Goal: Task Accomplishment & Management: Use online tool/utility

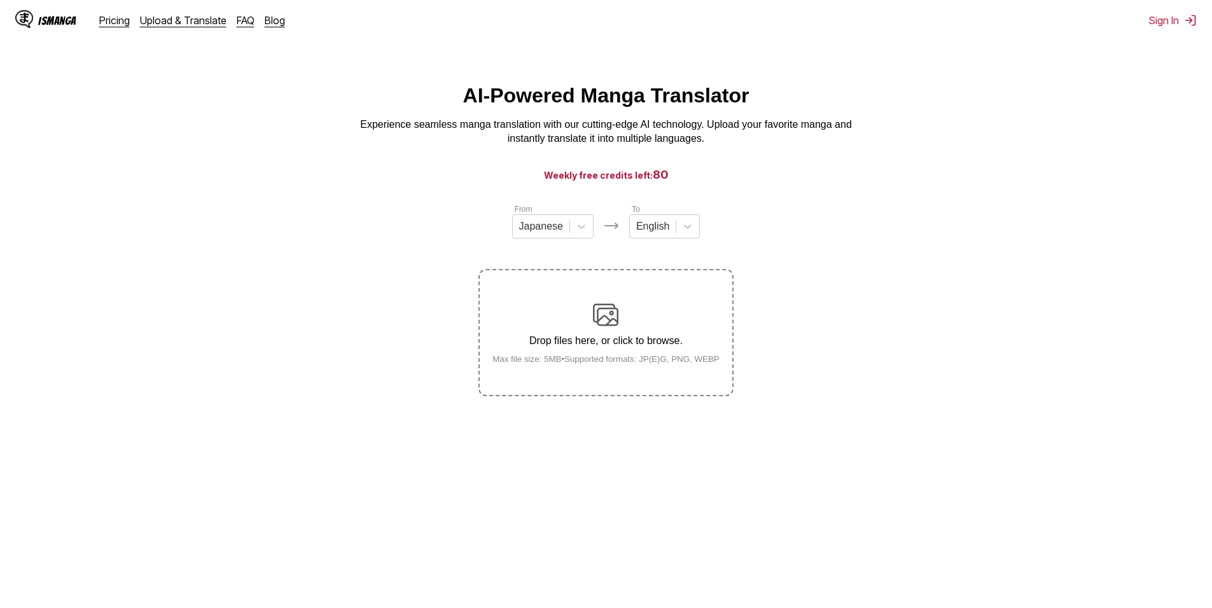
click at [691, 310] on div "Drop files here, or click to browse. Max file size: 5MB • Supported formats: JP…" at bounding box center [605, 333] width 247 height 62
click at [0, 0] on input "Drop files here, or click to browse. Max file size: 5MB • Supported formats: JP…" at bounding box center [0, 0] width 0 height 0
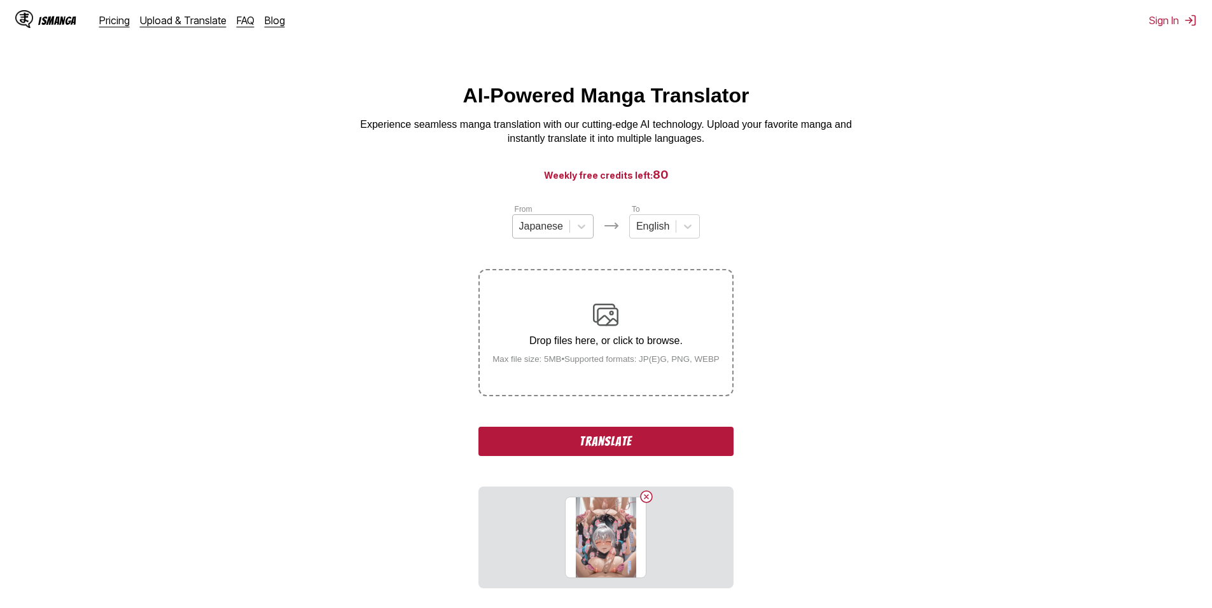
click at [563, 232] on div "Japanese" at bounding box center [541, 226] width 57 height 19
click at [544, 311] on div "Chinese" at bounding box center [552, 300] width 81 height 22
click at [652, 229] on div at bounding box center [649, 226] width 33 height 14
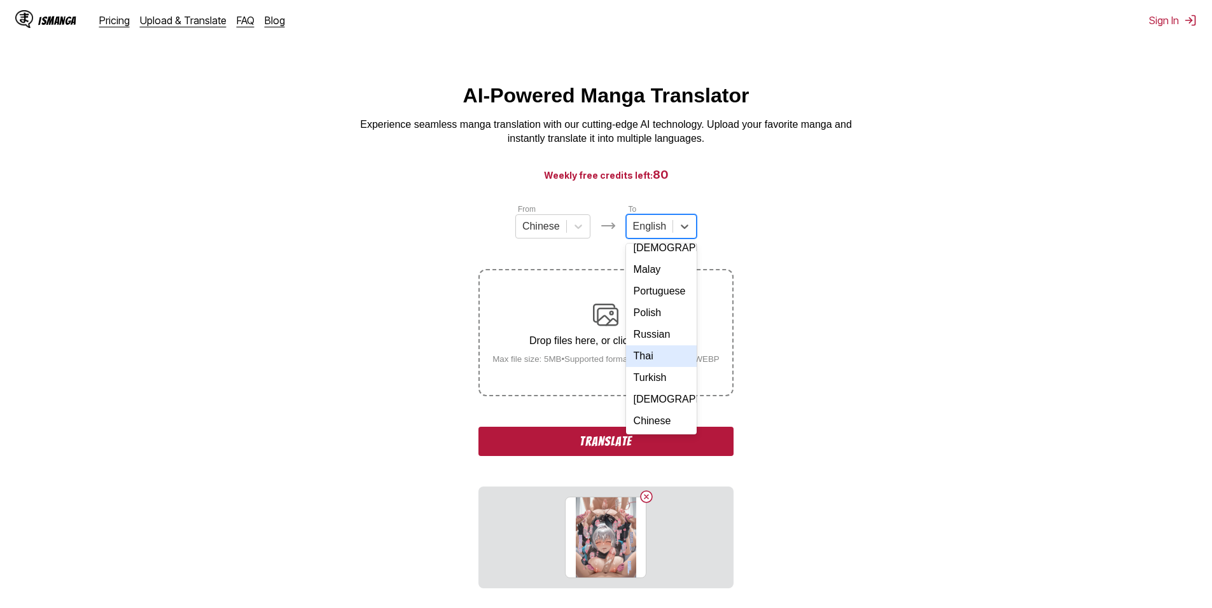
scroll to position [214, 0]
click at [653, 328] on div "Russian" at bounding box center [661, 335] width 71 height 22
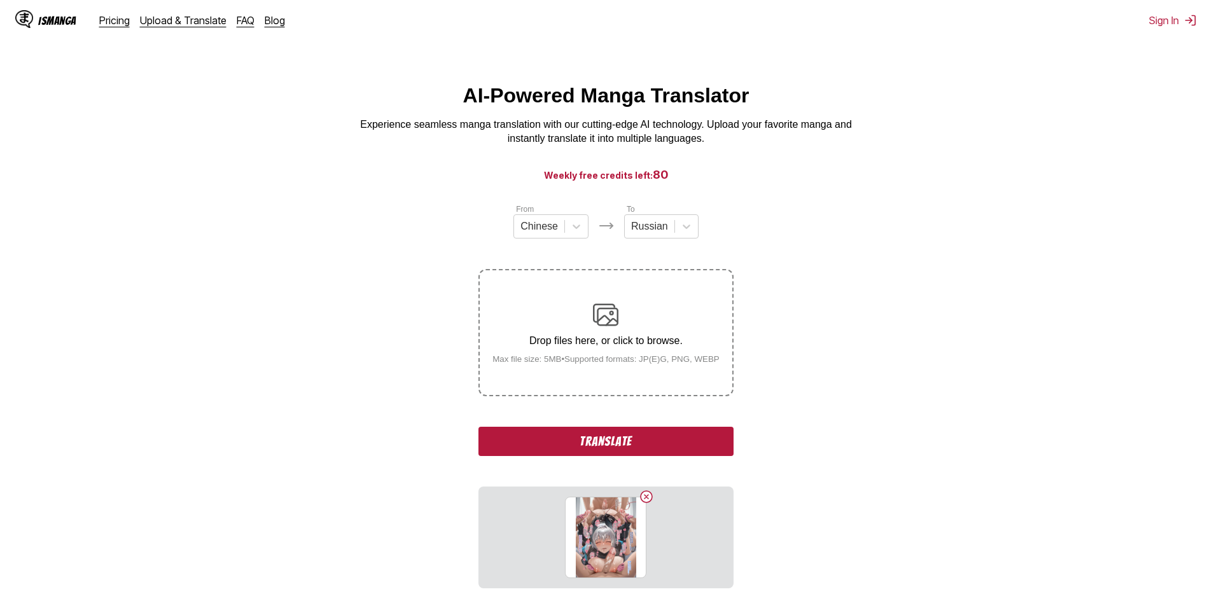
click at [623, 439] on button "Translate" at bounding box center [605, 441] width 254 height 29
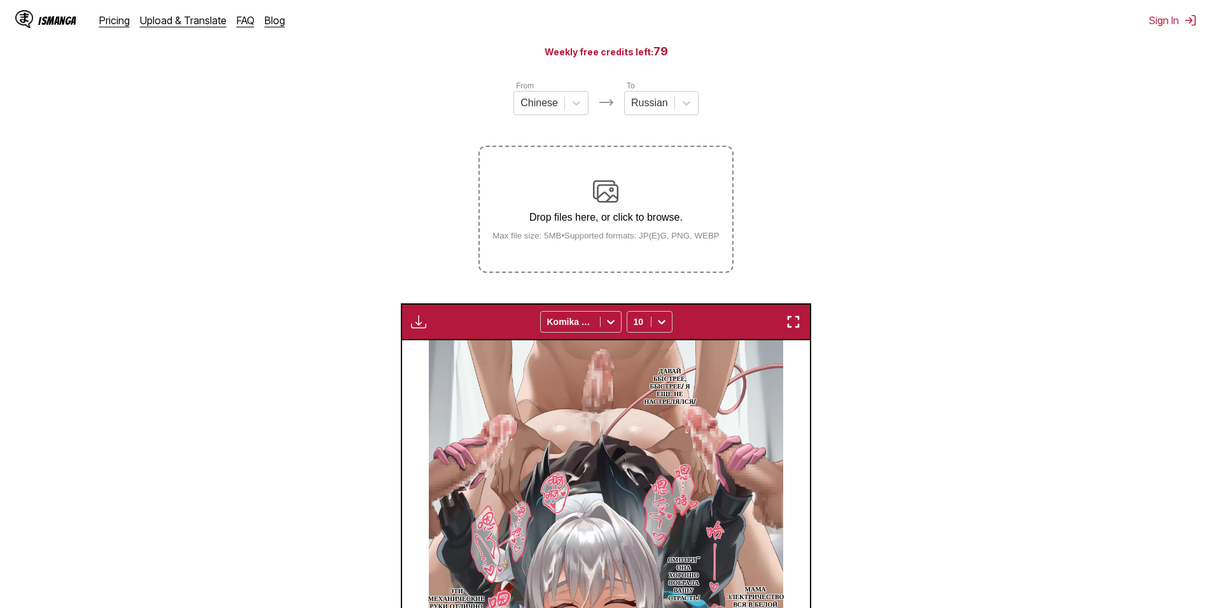
scroll to position [121, 0]
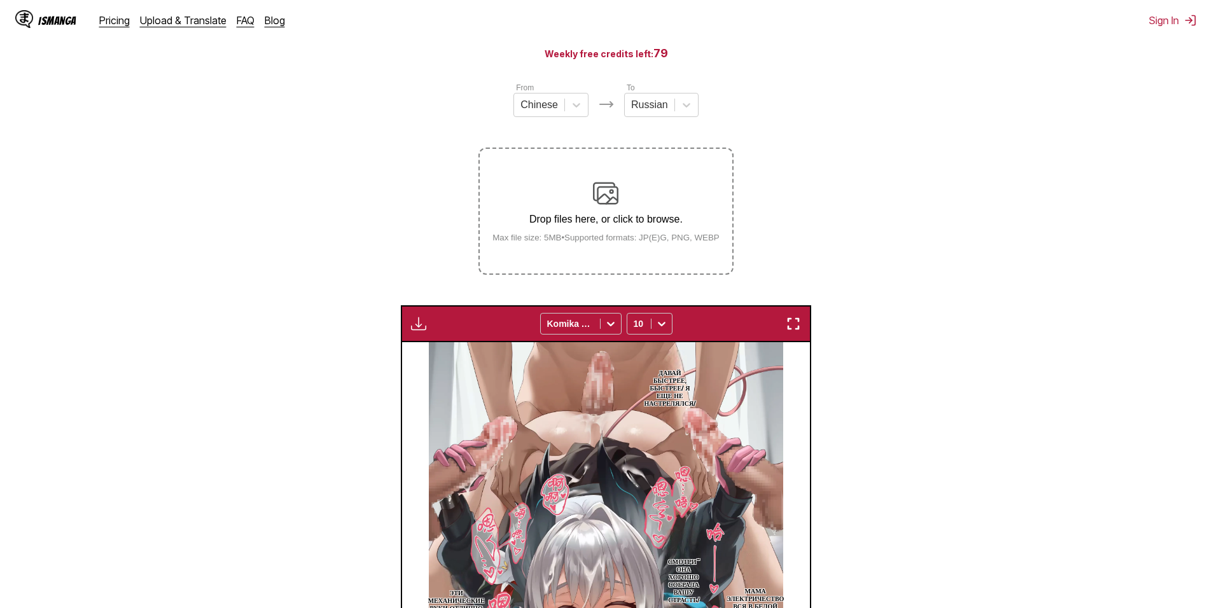
click at [602, 192] on img at bounding box center [605, 193] width 25 height 25
click at [0, 0] on input "Drop files here, or click to browse. Max file size: 5MB • Supported formats: JP…" at bounding box center [0, 0] width 0 height 0
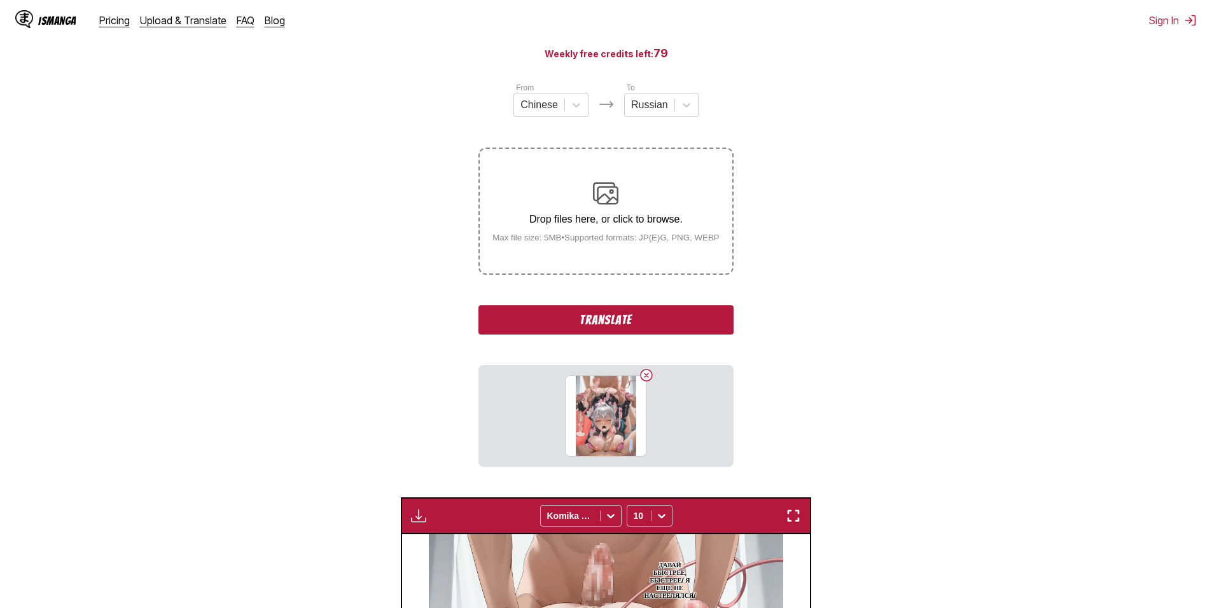
click at [676, 331] on button "Translate" at bounding box center [605, 319] width 254 height 29
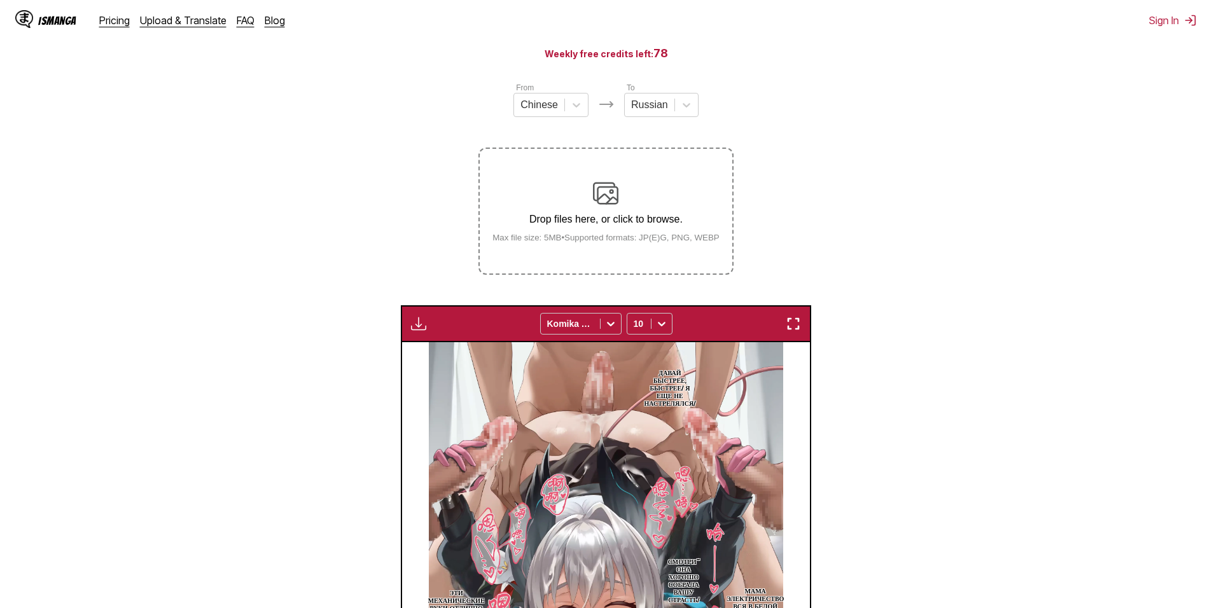
click at [590, 200] on div "Drop files here, or click to browse. Max file size: 5MB • Supported formats: JP…" at bounding box center [605, 212] width 247 height 62
click at [0, 0] on input "Drop files here, or click to browse. Max file size: 5MB • Supported formats: JP…" at bounding box center [0, 0] width 0 height 0
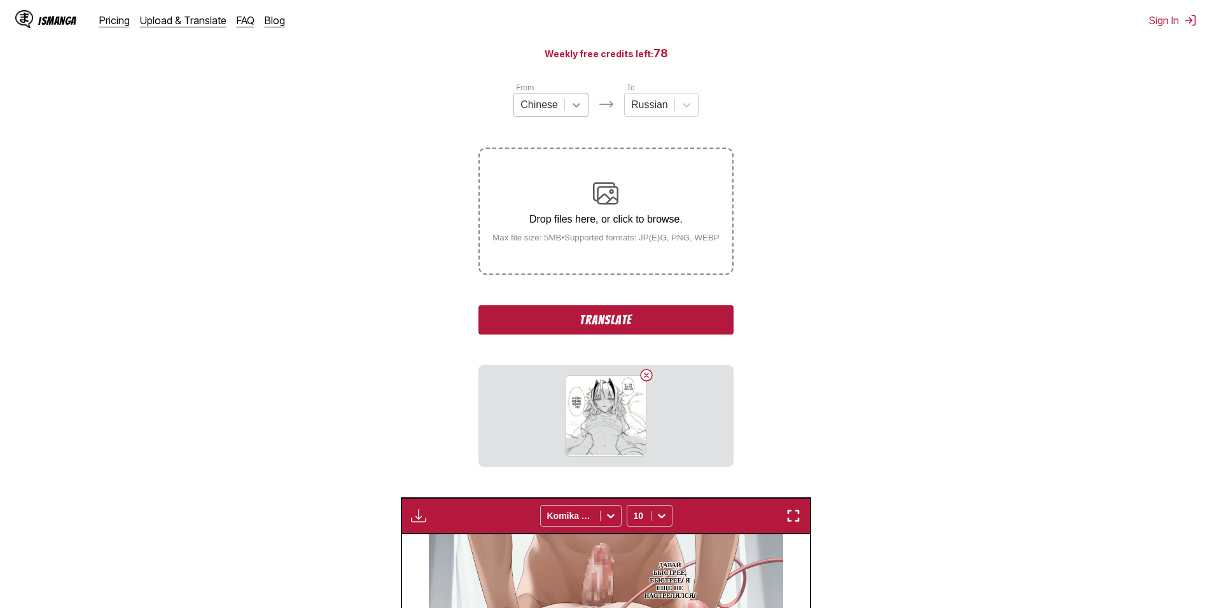
click at [575, 107] on icon at bounding box center [576, 105] width 8 height 4
click at [551, 168] on div "[DEMOGRAPHIC_DATA]" at bounding box center [550, 157] width 75 height 22
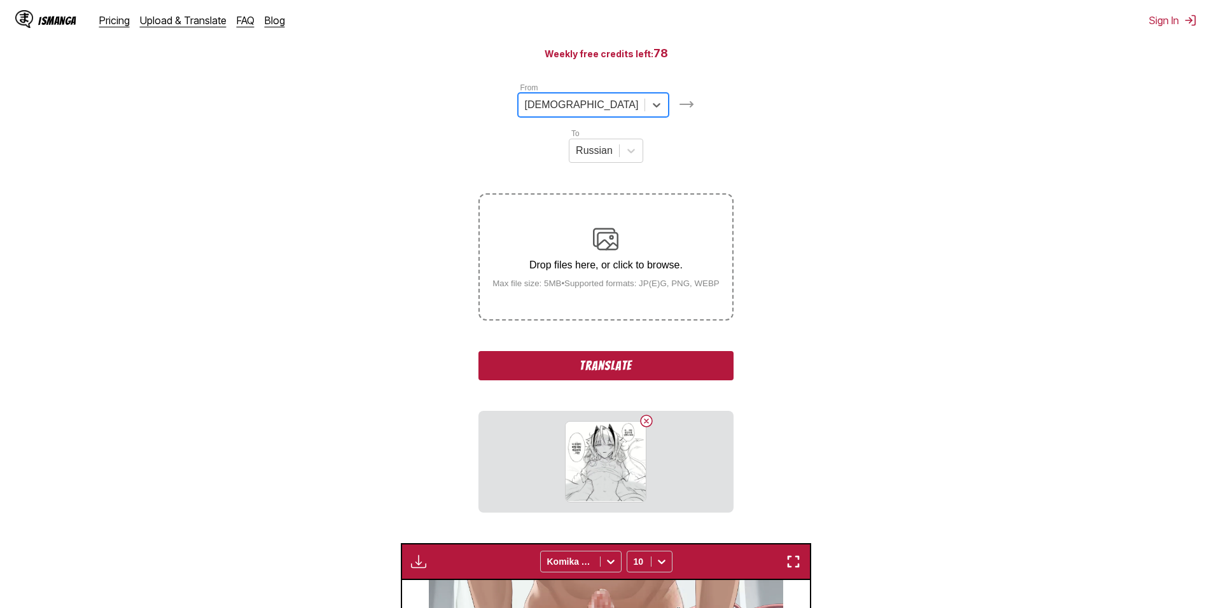
click at [642, 351] on button "Translate" at bounding box center [605, 365] width 254 height 29
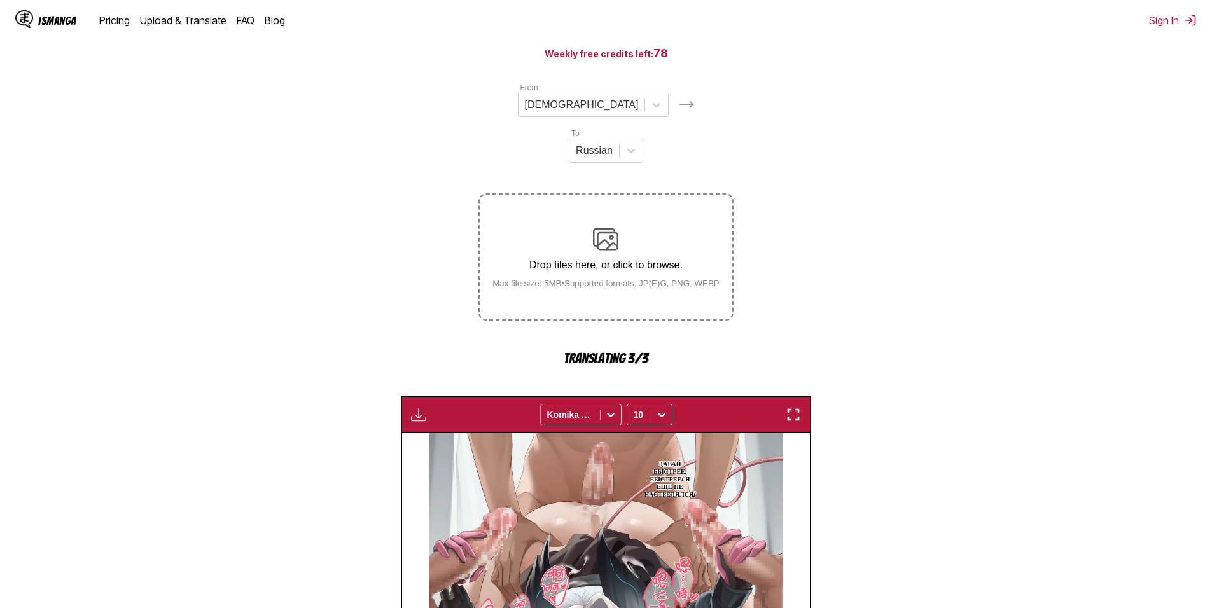
click at [644, 226] on div "Drop files here, or click to browse. Max file size: 5MB • Supported formats: JP…" at bounding box center [605, 257] width 247 height 62
click at [546, 193] on div "Drop files here, or click to browse. Max file size: 5MB • Supported formats: JP…" at bounding box center [605, 256] width 254 height 127
click at [655, 260] on p "Drop files here, or click to browse." at bounding box center [605, 265] width 247 height 11
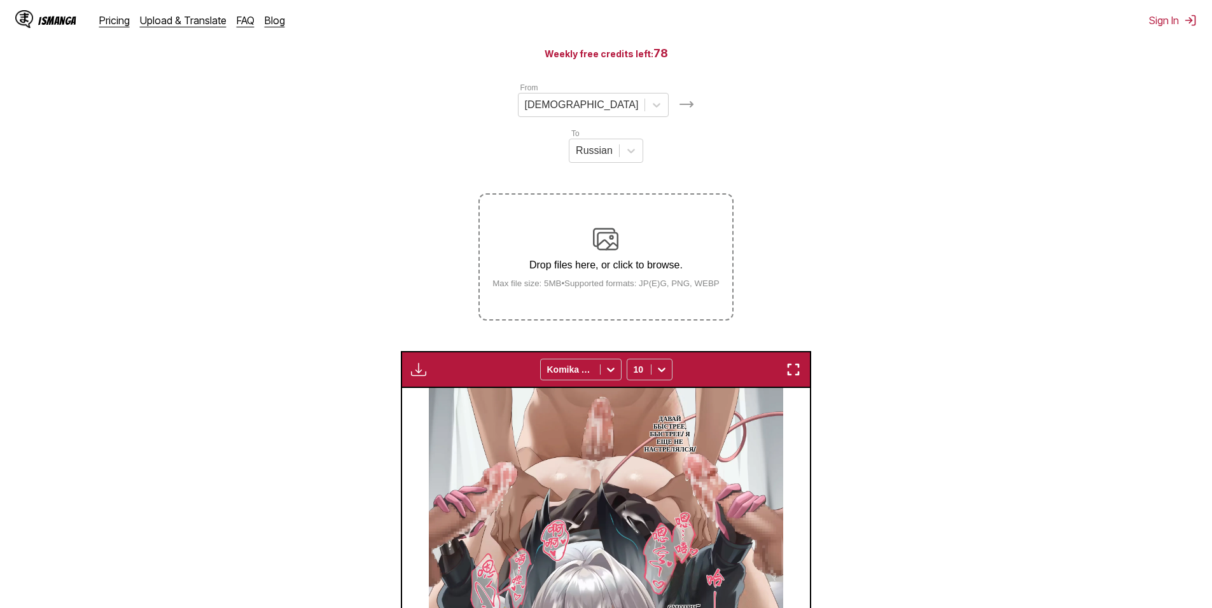
click at [581, 260] on p "Drop files here, or click to browse." at bounding box center [605, 265] width 247 height 11
click at [0, 0] on input "Drop files here, or click to browse. Max file size: 5MB • Supported formats: JP…" at bounding box center [0, 0] width 0 height 0
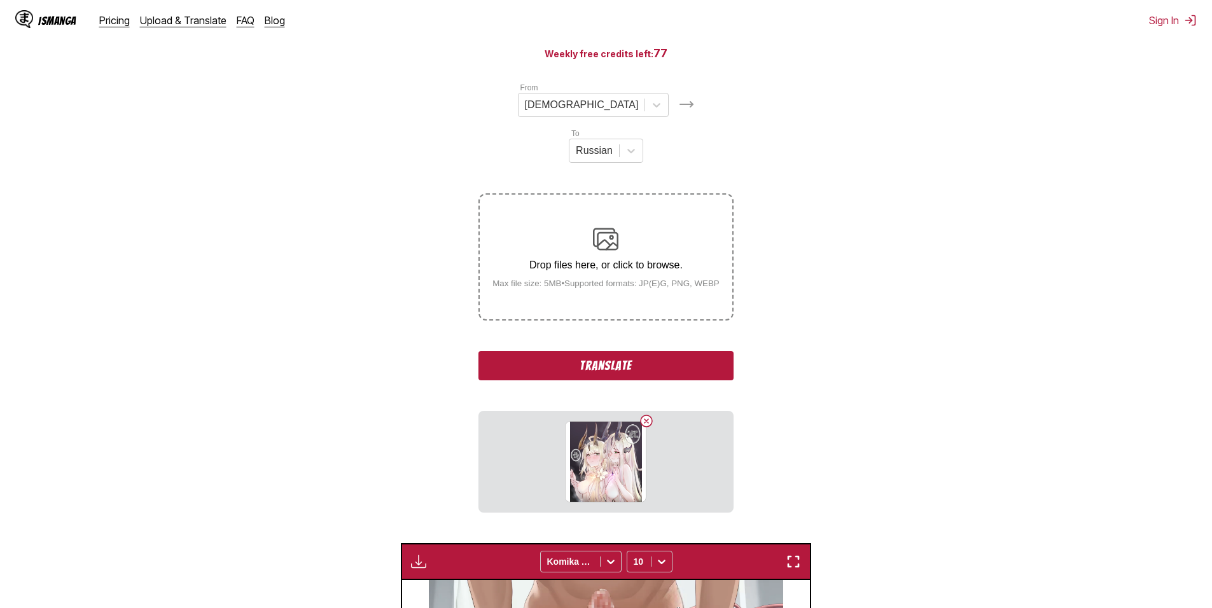
click at [650, 351] on button "Translate" at bounding box center [605, 365] width 254 height 29
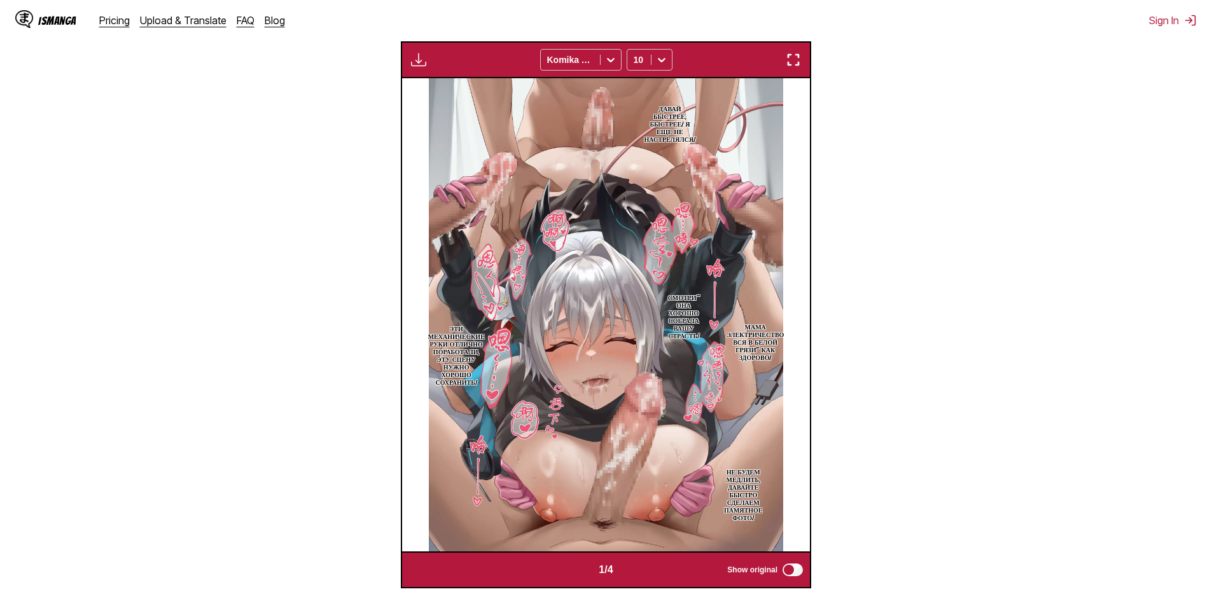
scroll to position [486, 0]
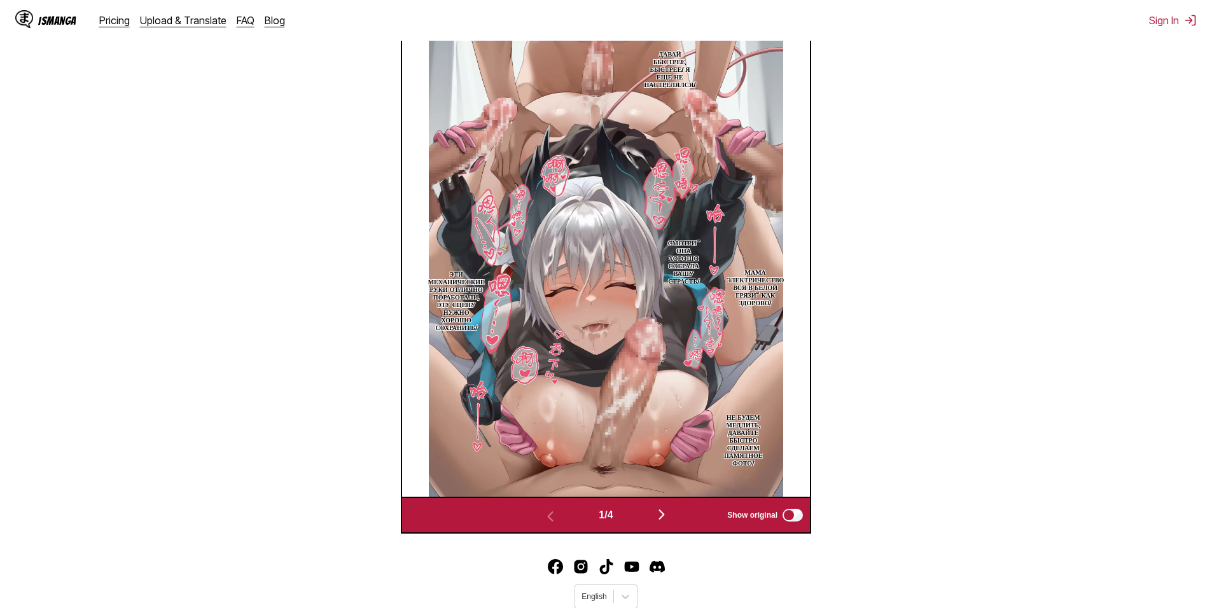
click at [669, 507] on img "button" at bounding box center [661, 514] width 15 height 15
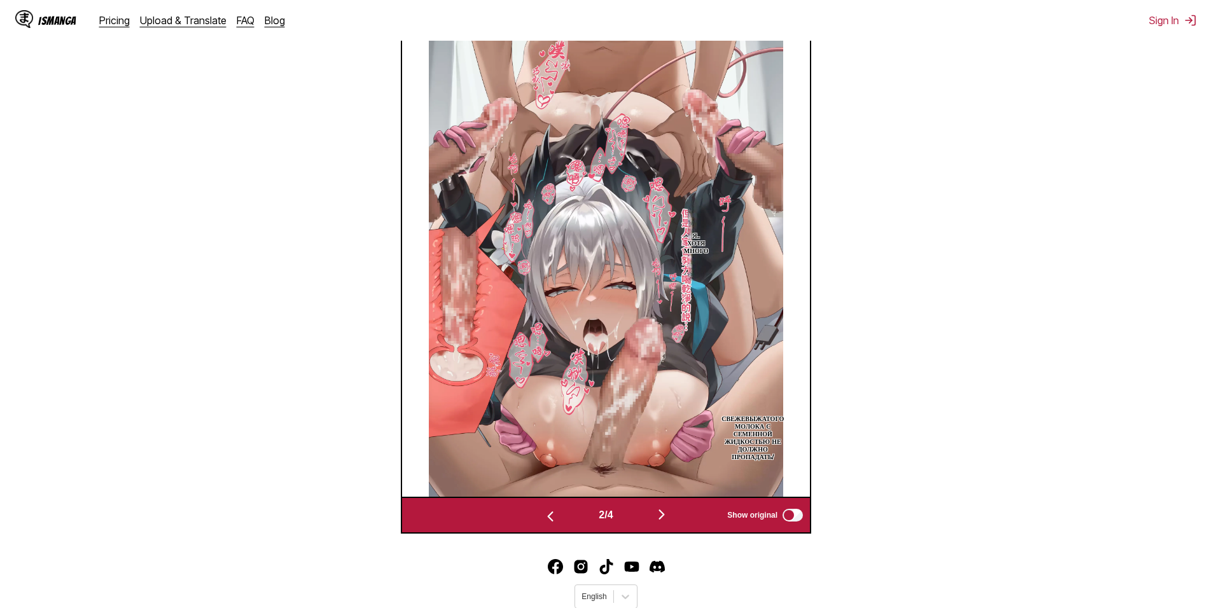
click at [653, 506] on button "button" at bounding box center [661, 515] width 76 height 18
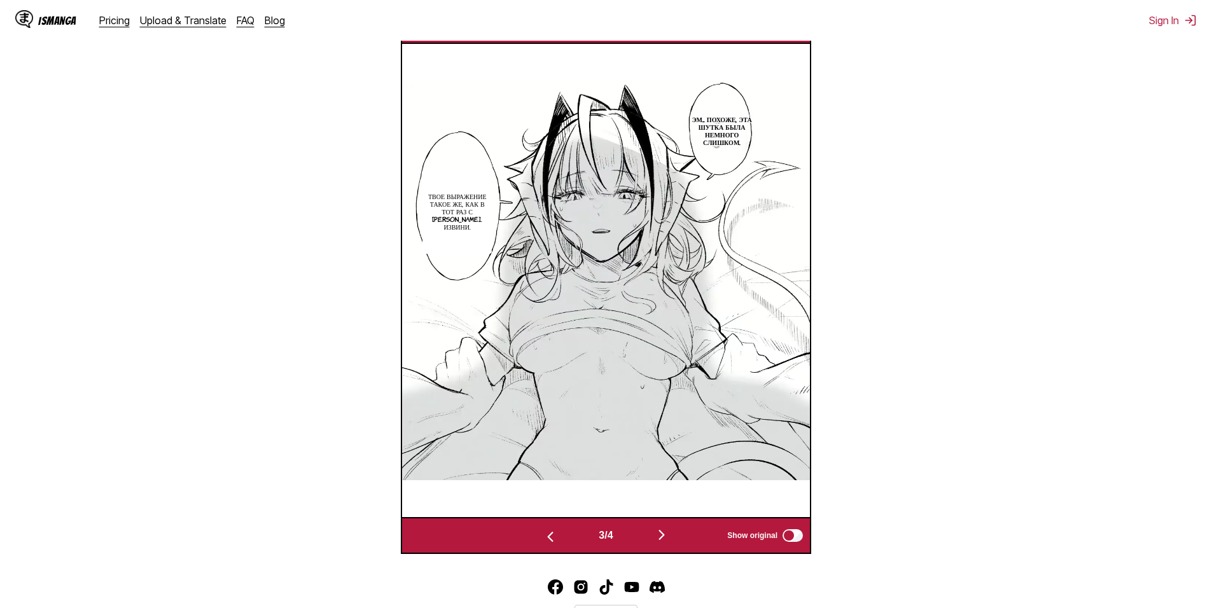
click at [664, 527] on img "button" at bounding box center [661, 534] width 15 height 15
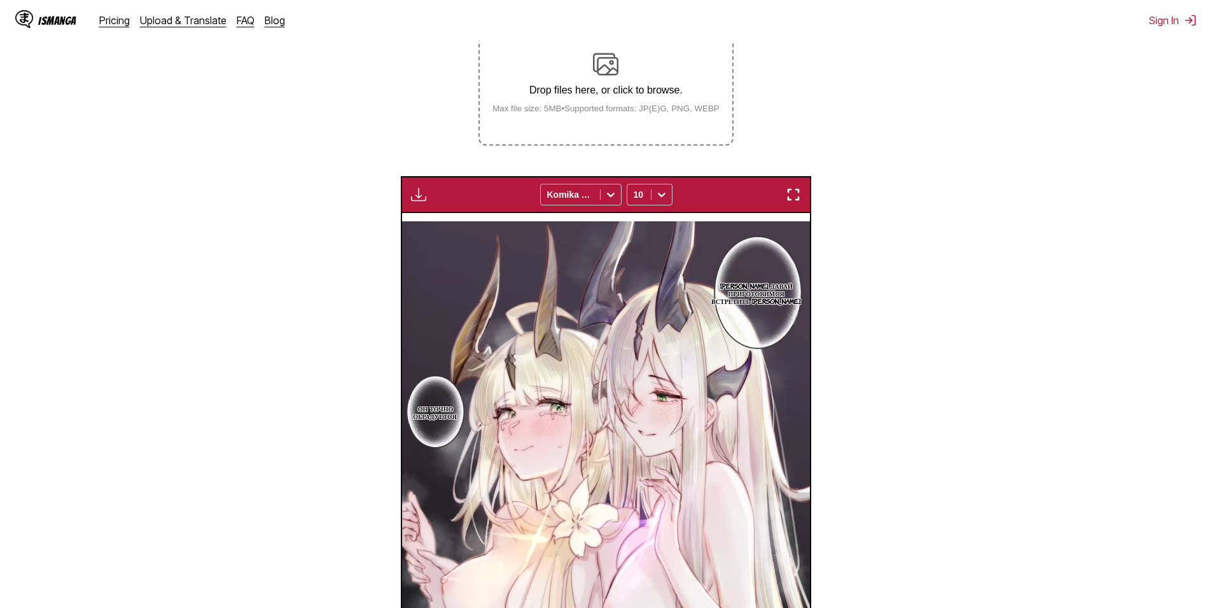
scroll to position [148, 0]
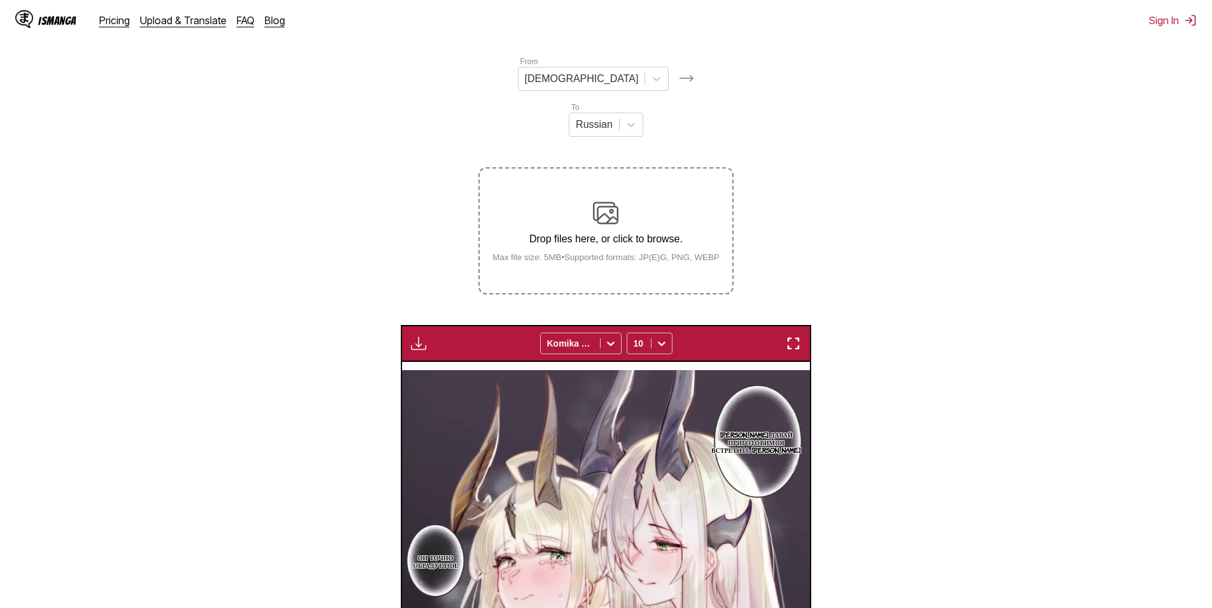
click at [626, 169] on label "Drop files here, or click to browse. Max file size: 5MB • Supported formats: JP…" at bounding box center [606, 231] width 252 height 125
click at [0, 0] on input "Drop files here, or click to browse. Max file size: 5MB • Supported formats: JP…" at bounding box center [0, 0] width 0 height 0
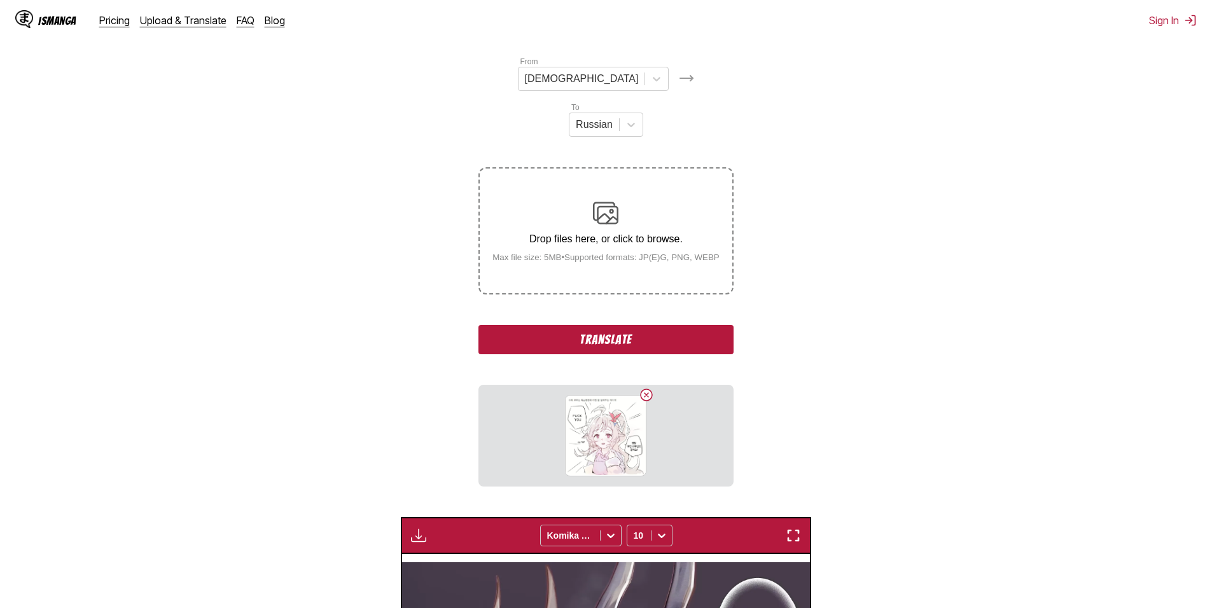
click at [656, 325] on button "Translate" at bounding box center [605, 339] width 254 height 29
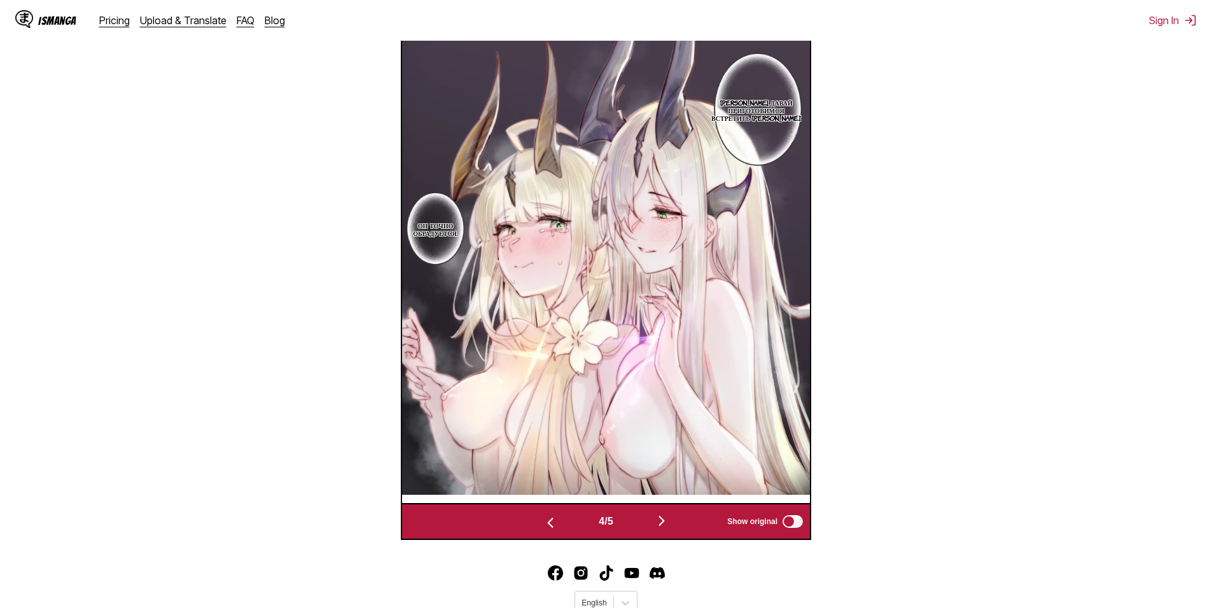
scroll to position [486, 0]
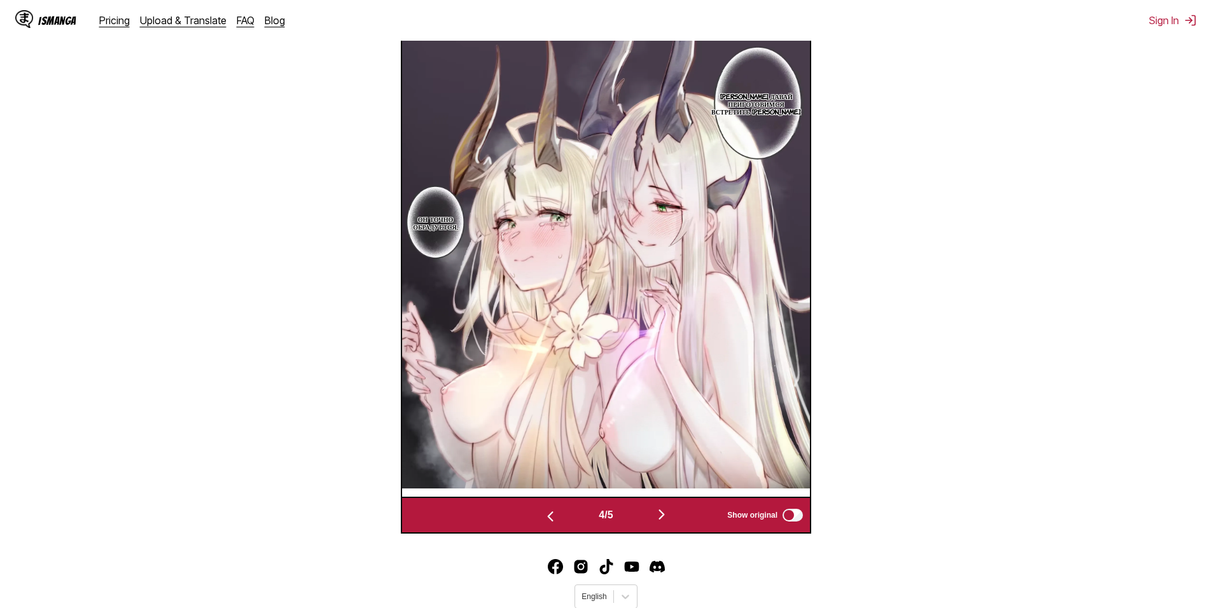
click at [668, 506] on button "button" at bounding box center [661, 515] width 76 height 18
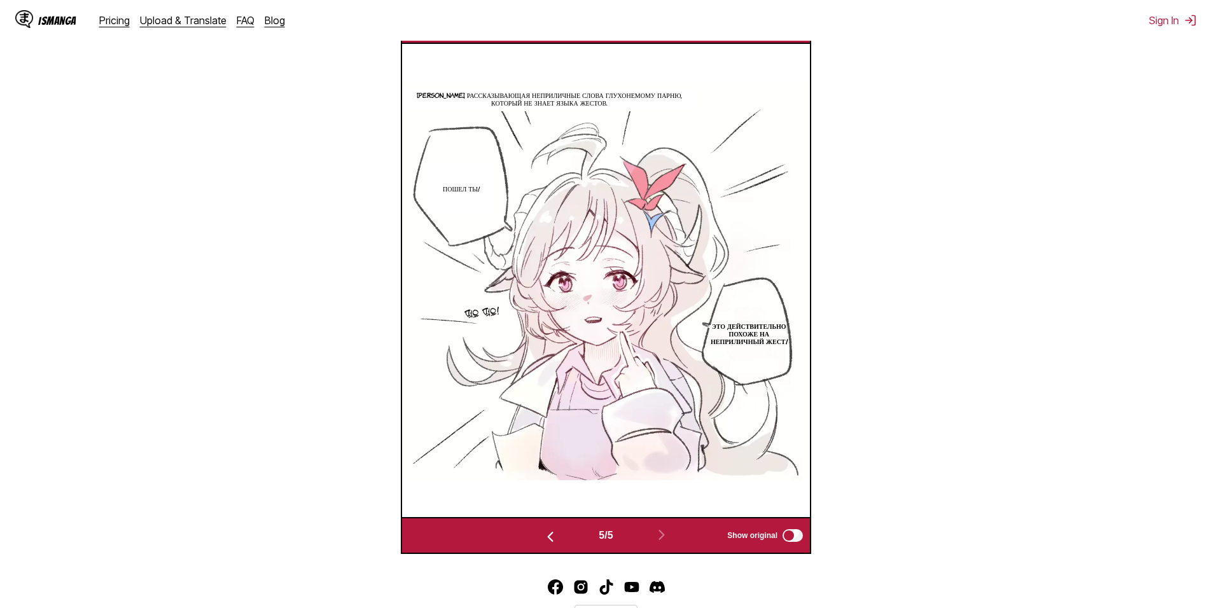
click at [550, 529] on img "button" at bounding box center [550, 536] width 15 height 15
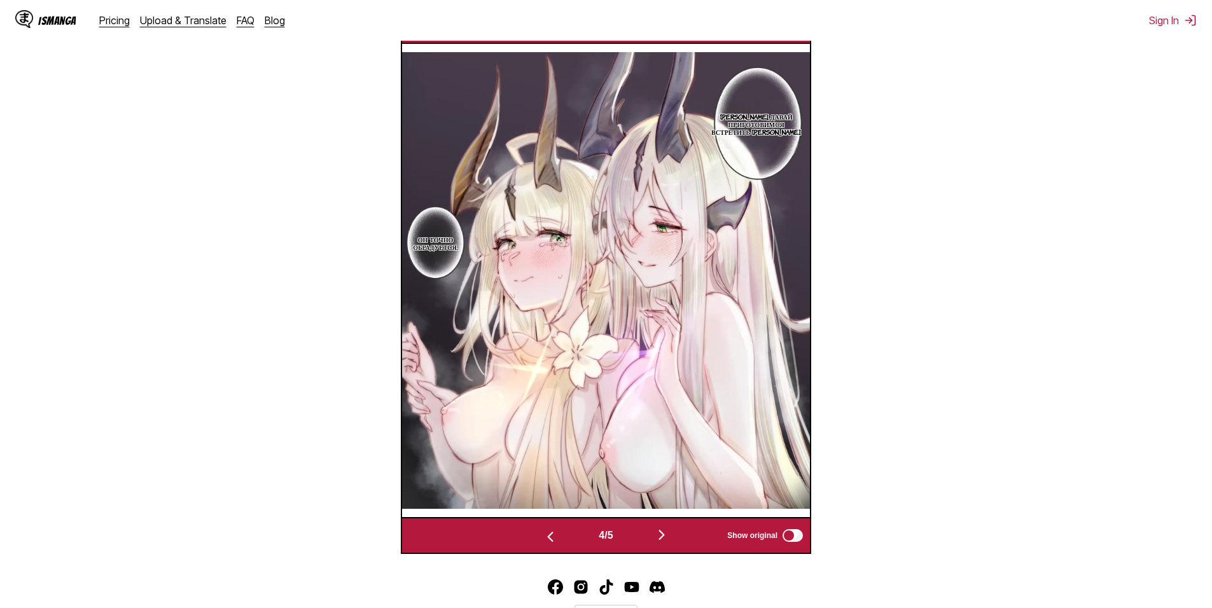
click at [668, 527] on img "button" at bounding box center [661, 534] width 15 height 15
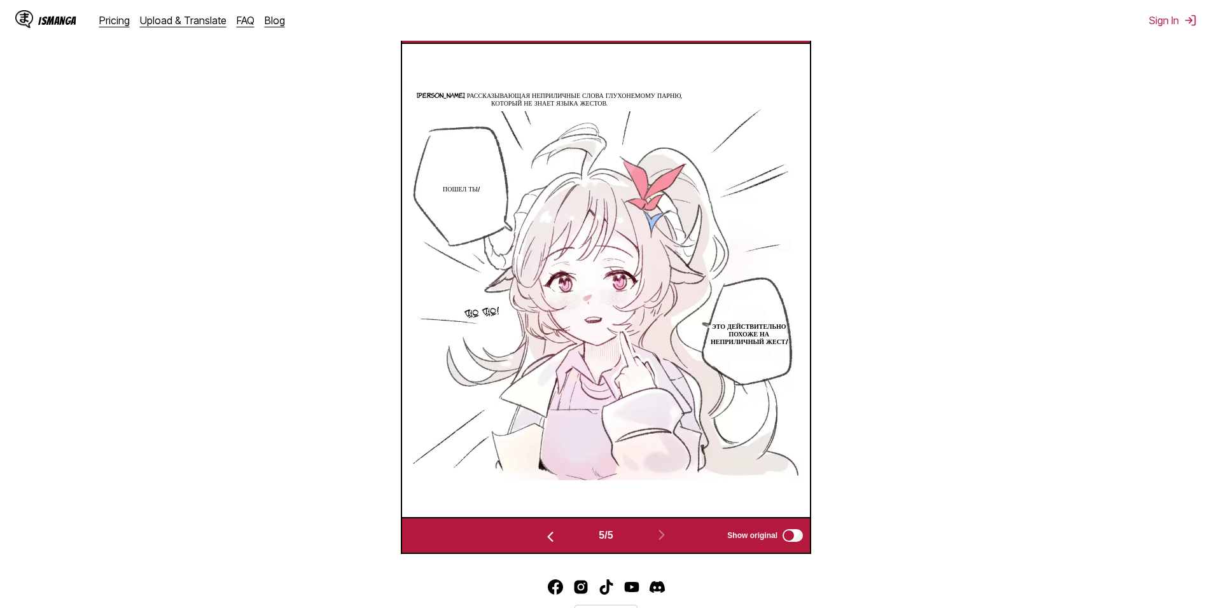
click at [543, 529] on img "button" at bounding box center [550, 536] width 15 height 15
